Goal: Transaction & Acquisition: Subscribe to service/newsletter

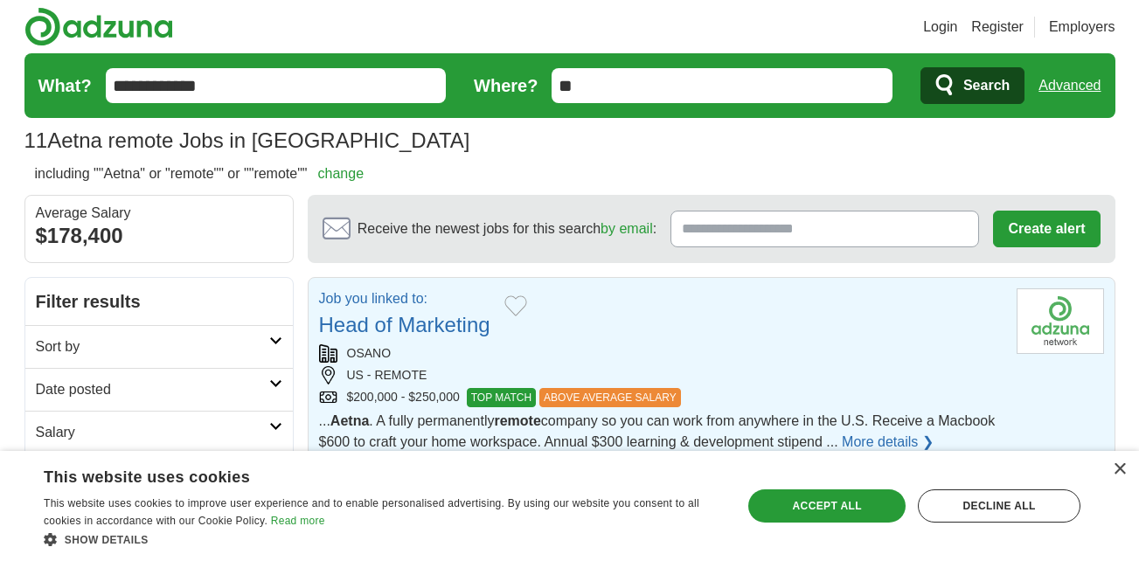
click at [934, 438] on link "More details ❯" at bounding box center [888, 442] width 92 height 21
click at [669, 358] on div "OSANO" at bounding box center [661, 353] width 684 height 18
click at [795, 508] on div "Accept all" at bounding box center [826, 506] width 157 height 33
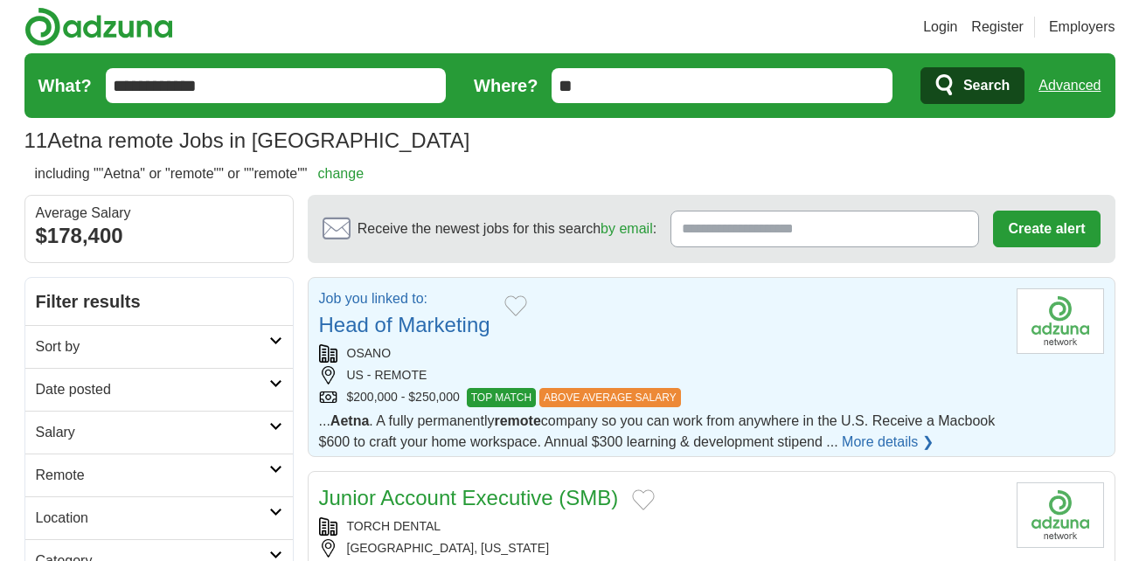
click at [900, 311] on div "Job you linked to: Head of Marketing" at bounding box center [661, 314] width 684 height 52
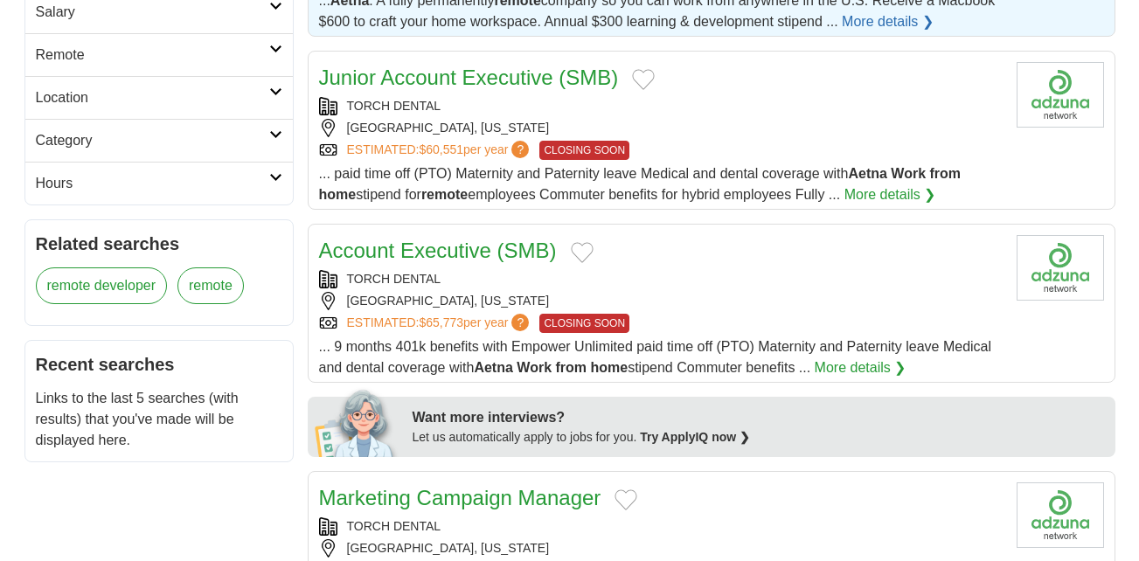
scroll to position [442, 0]
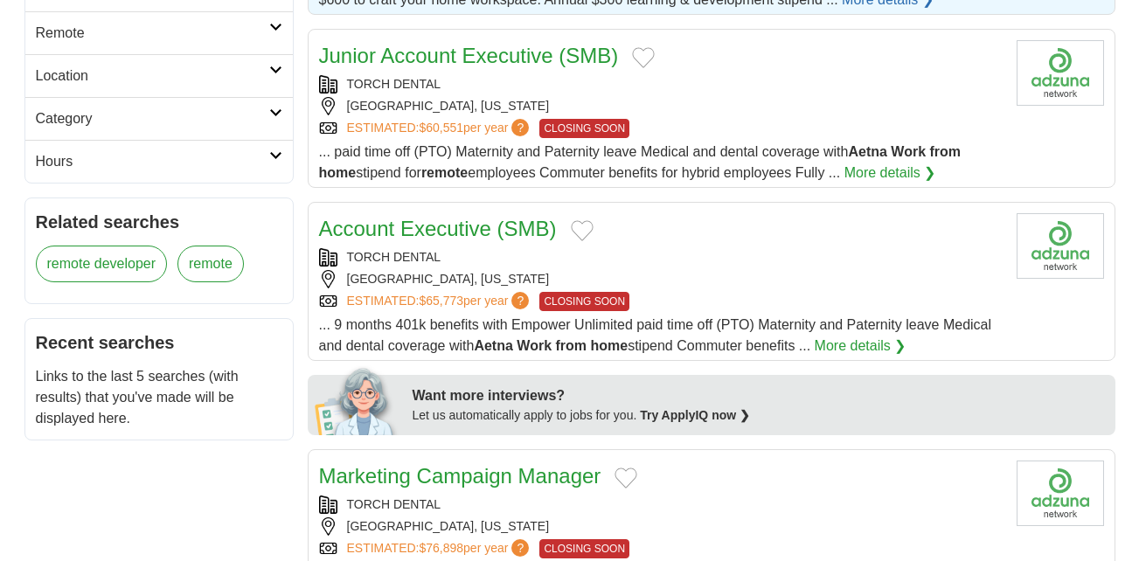
click at [861, 171] on link "More details ❯" at bounding box center [890, 173] width 92 height 21
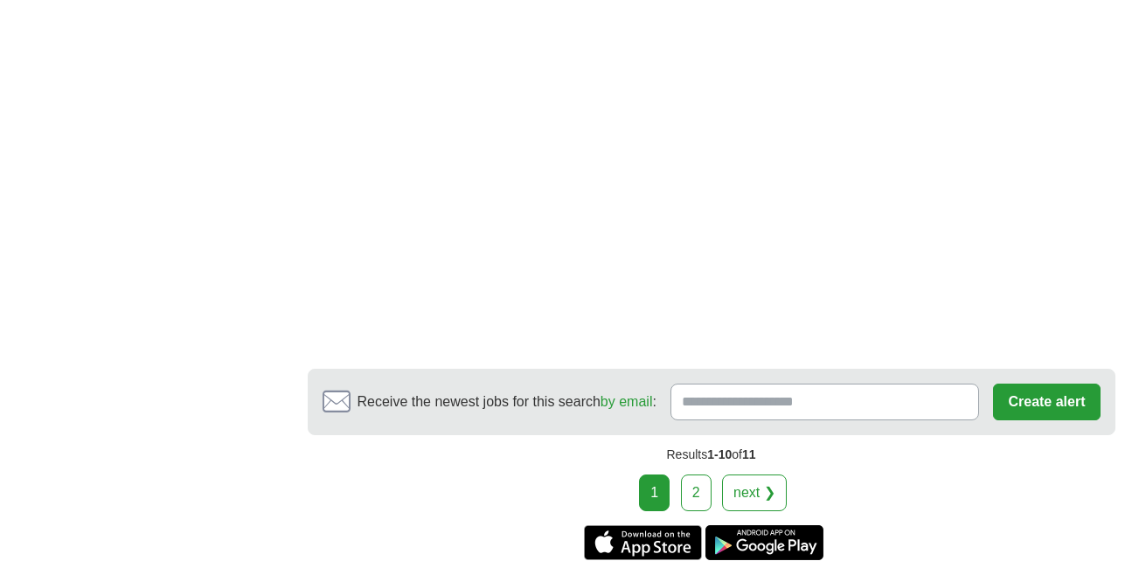
scroll to position [2470, 0]
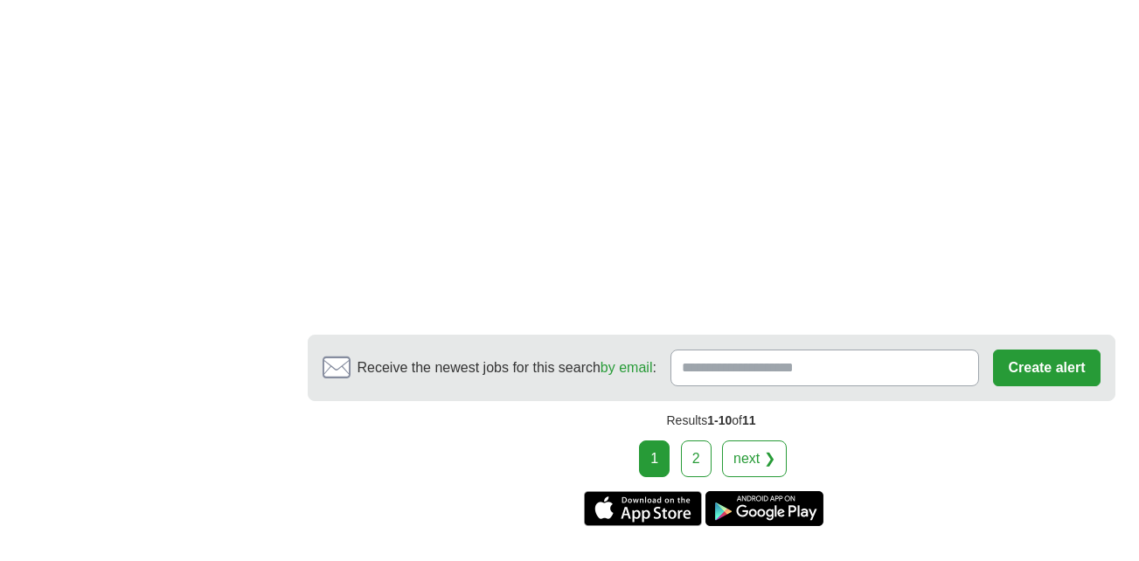
click at [753, 441] on link "next ❯" at bounding box center [754, 459] width 65 height 37
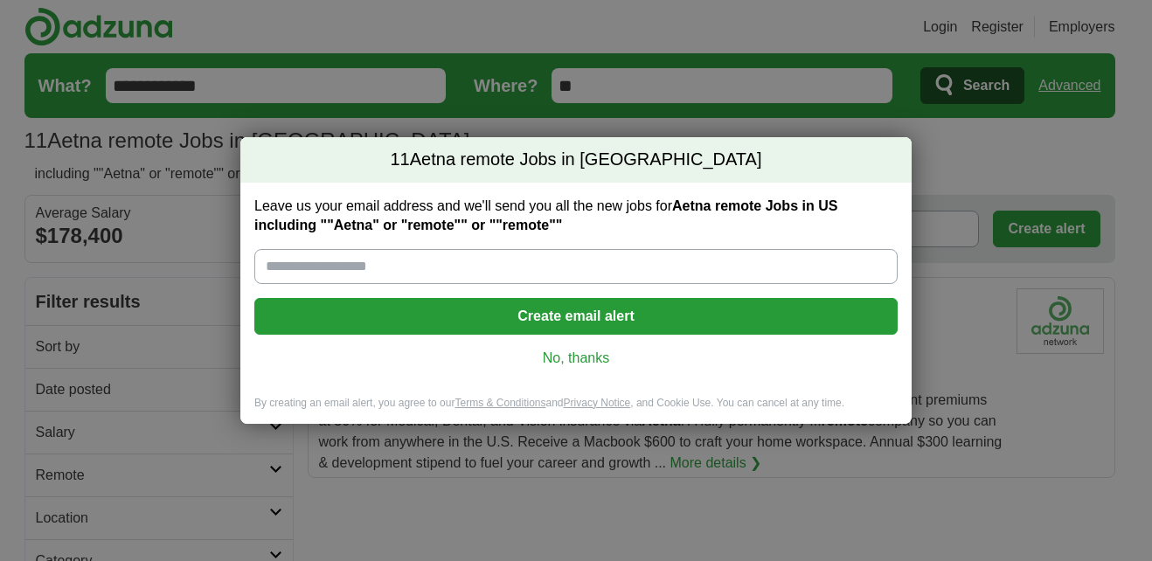
click at [358, 266] on input "Leave us your email address and we'll send you all the new jobs for Aetna remot…" at bounding box center [575, 266] width 643 height 35
type input "**********"
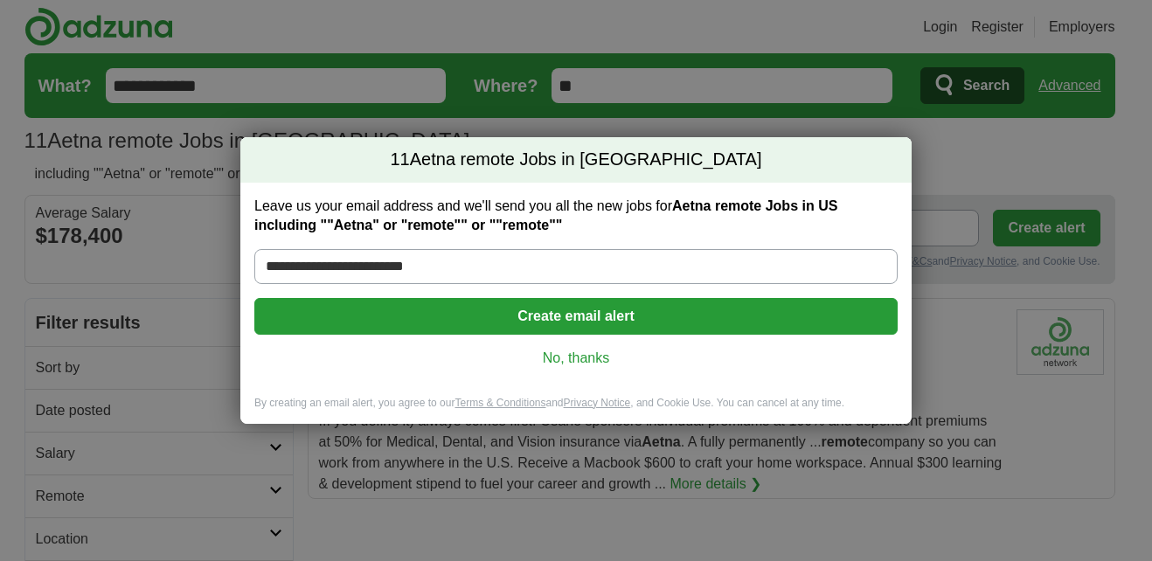
click at [558, 318] on button "Create email alert" at bounding box center [575, 316] width 643 height 37
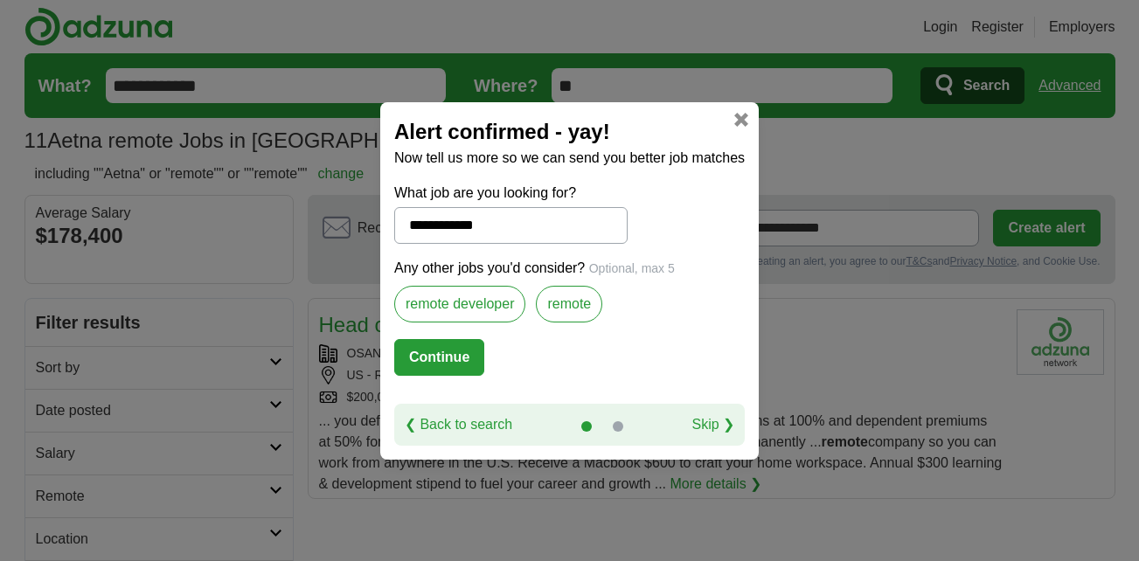
click at [558, 312] on label "remote" at bounding box center [569, 304] width 66 height 37
click at [421, 364] on button "Continue" at bounding box center [439, 357] width 90 height 37
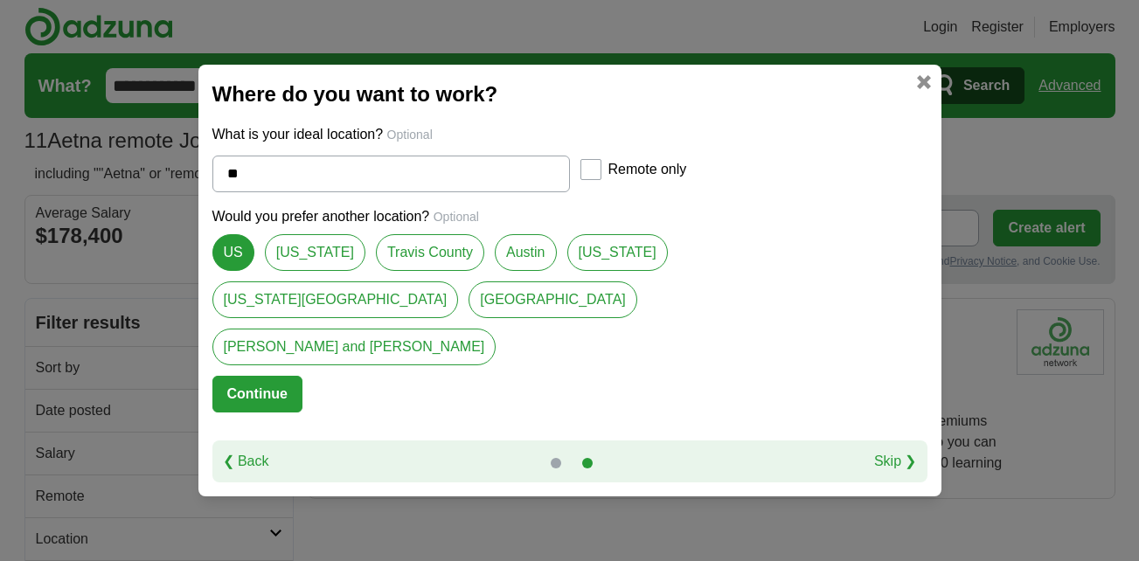
click at [275, 376] on button "Continue" at bounding box center [257, 394] width 90 height 37
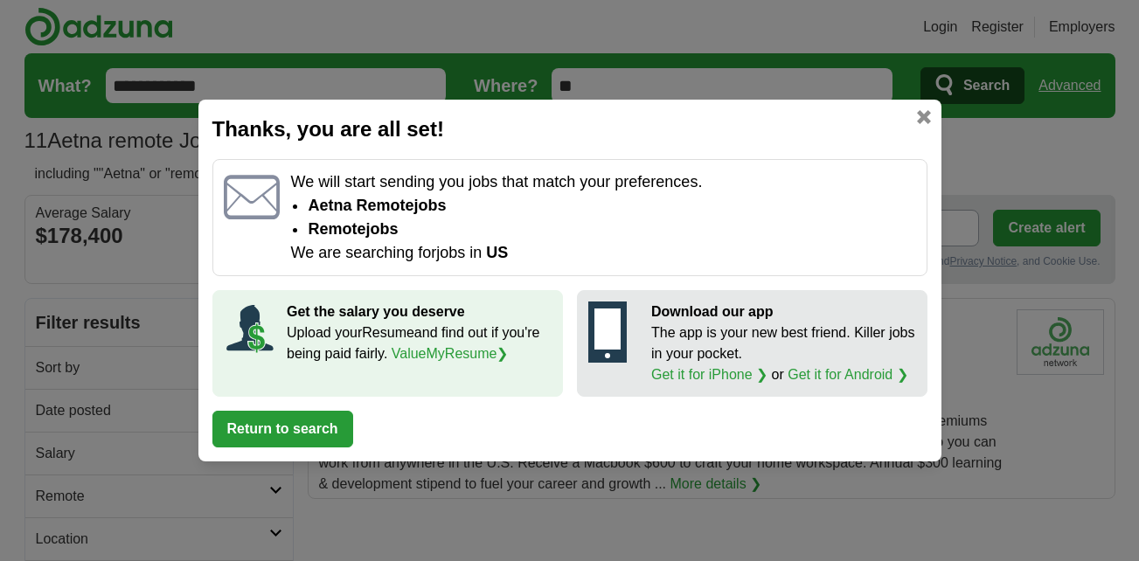
click at [269, 434] on button "Return to search" at bounding box center [282, 429] width 141 height 37
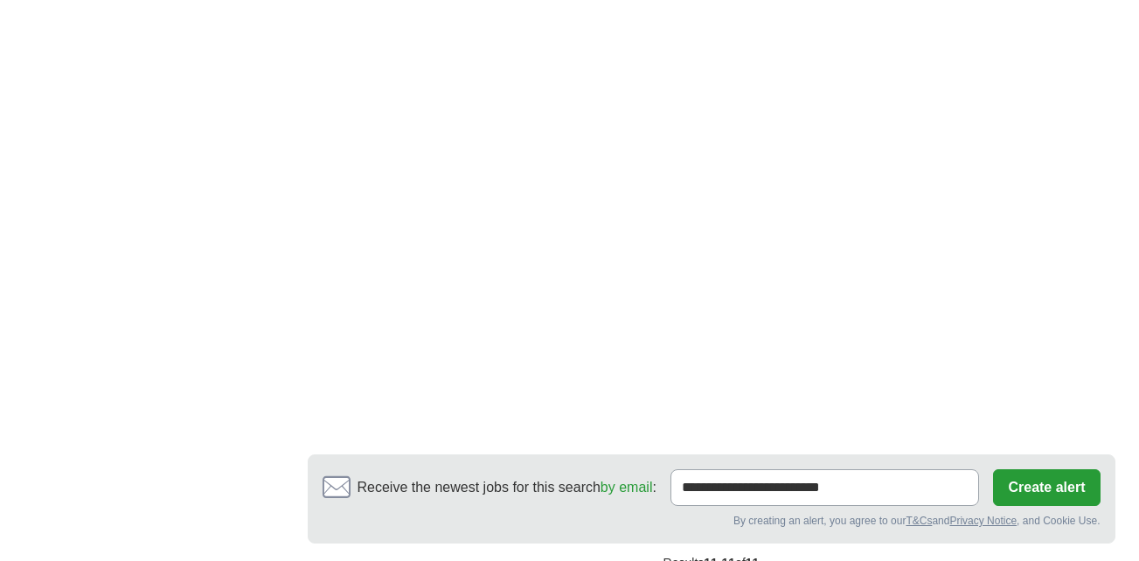
scroll to position [1352, 0]
